Goal: Task Accomplishment & Management: Complete application form

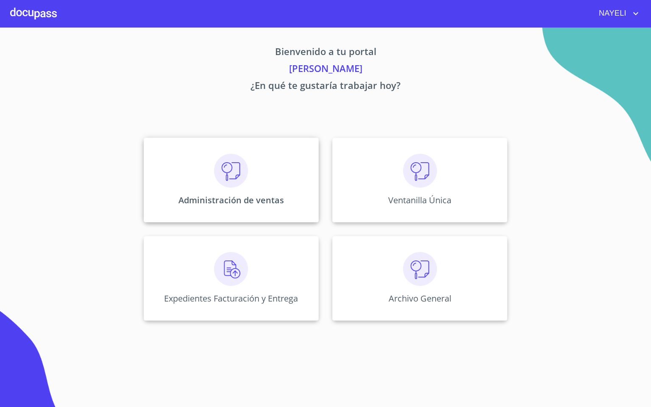
click at [263, 162] on div "Administración de ventas" at bounding box center [231, 180] width 175 height 85
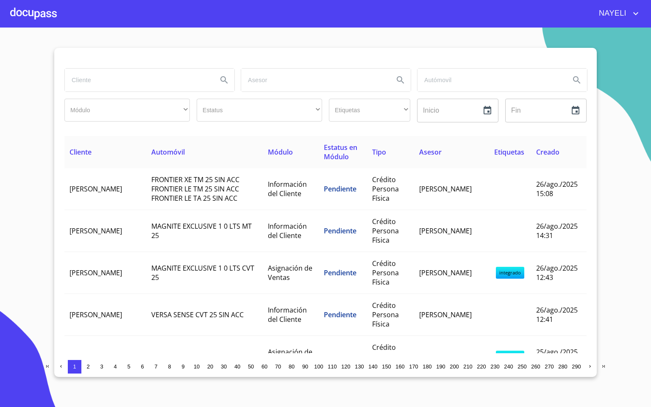
click at [131, 83] on input "search" at bounding box center [138, 80] width 146 height 23
type input "[PERSON_NAME]"
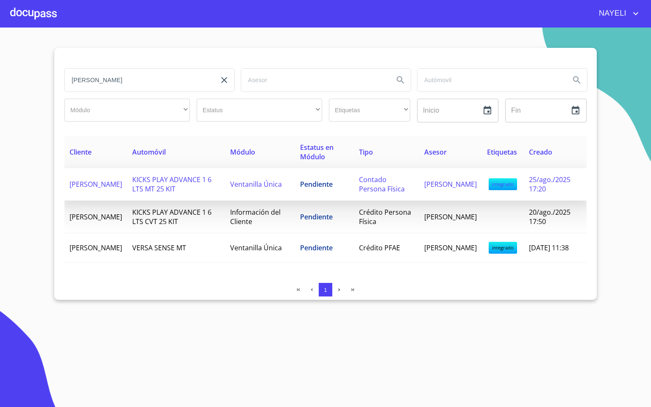
click at [148, 190] on td "KICKS PLAY ADVANCE 1 6 LTS MT 25 KIT" at bounding box center [176, 184] width 98 height 33
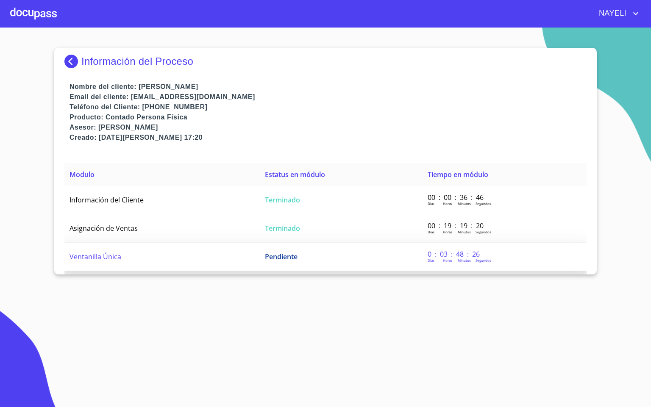
click at [137, 258] on td "Ventanilla Única" at bounding box center [161, 257] width 195 height 28
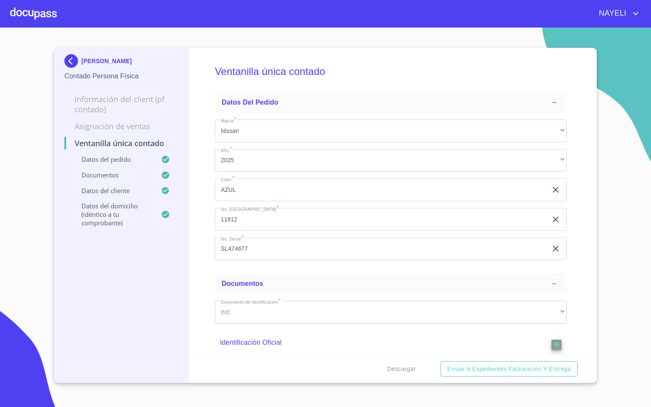
click at [200, 236] on div "Ventanilla única contado Datos del pedido Marca   * Nissan ​ Año   * 2025 ​ Col…" at bounding box center [391, 201] width 404 height 307
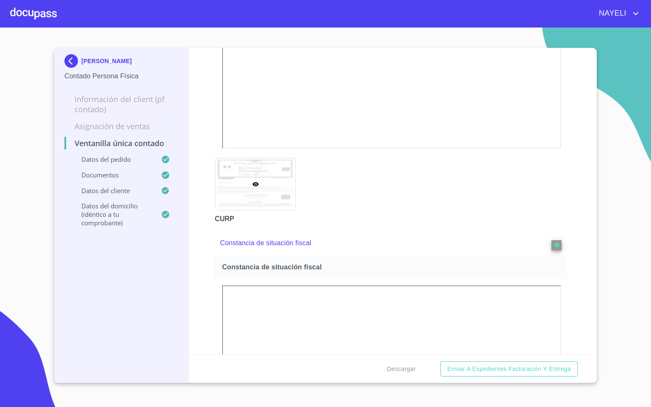
scroll to position [1398, 0]
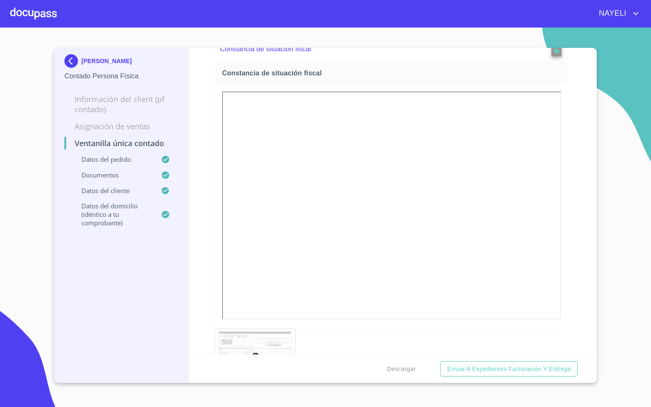
click at [566, 285] on div "Ventanilla única contado Datos del pedido Marca   * Nissan ​ Año   * 2025 ​ Col…" at bounding box center [391, 201] width 404 height 307
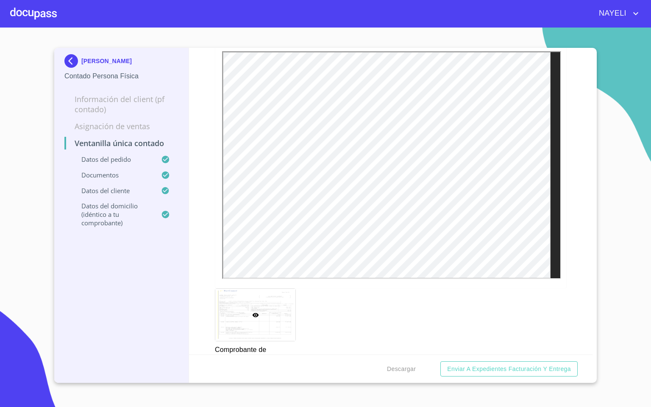
scroll to position [635, 0]
